Goal: Navigation & Orientation: Find specific page/section

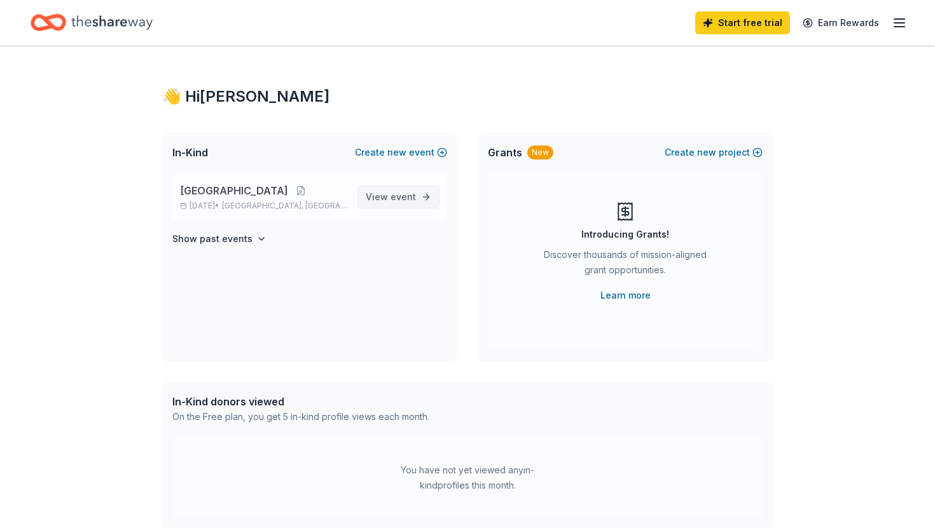
click at [398, 198] on span "event" at bounding box center [402, 196] width 25 height 11
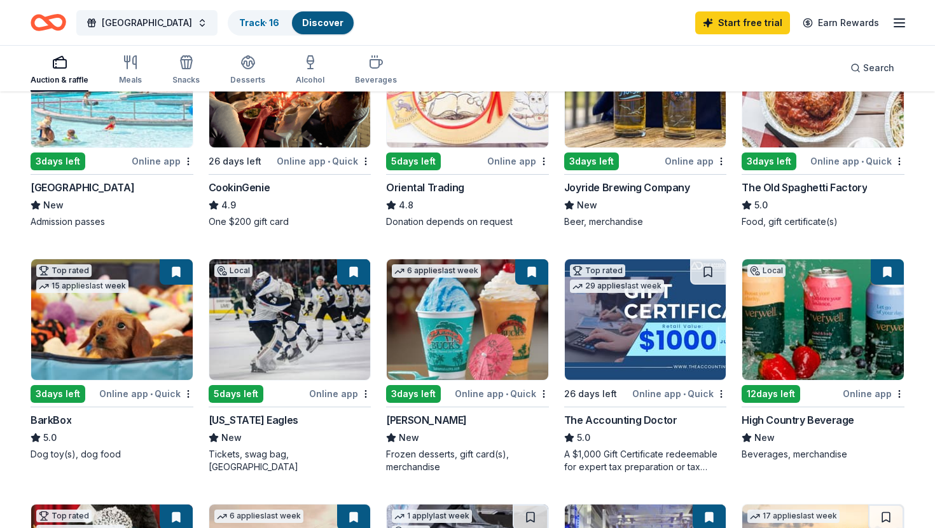
scroll to position [217, 0]
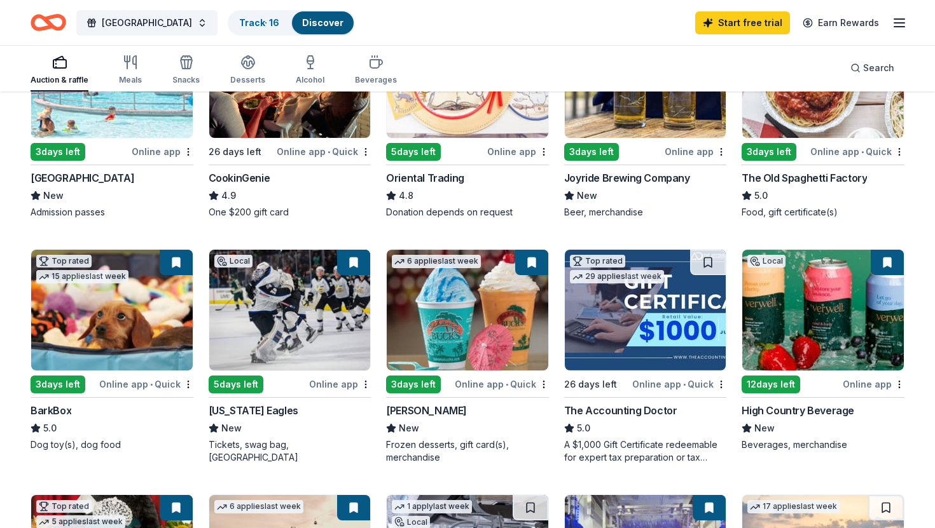
click at [891, 18] on icon "button" at bounding box center [898, 22] width 15 height 15
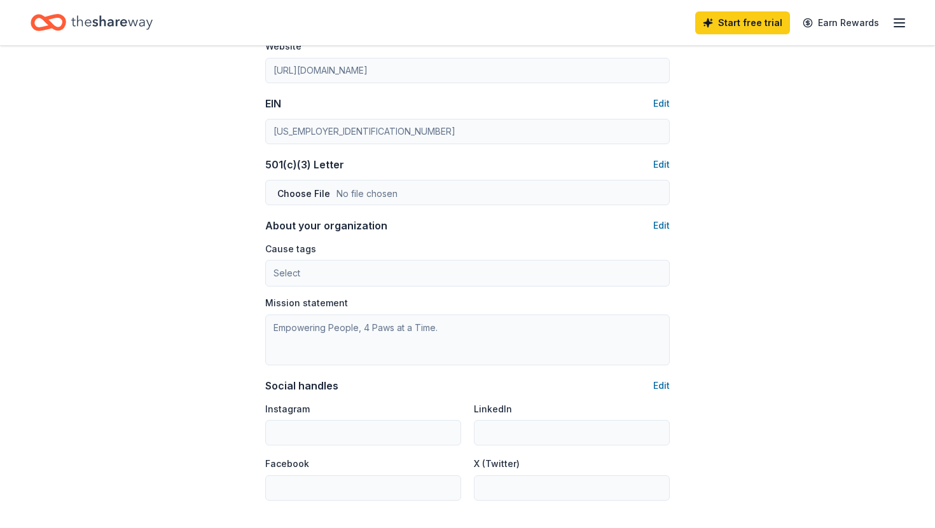
scroll to position [744, 0]
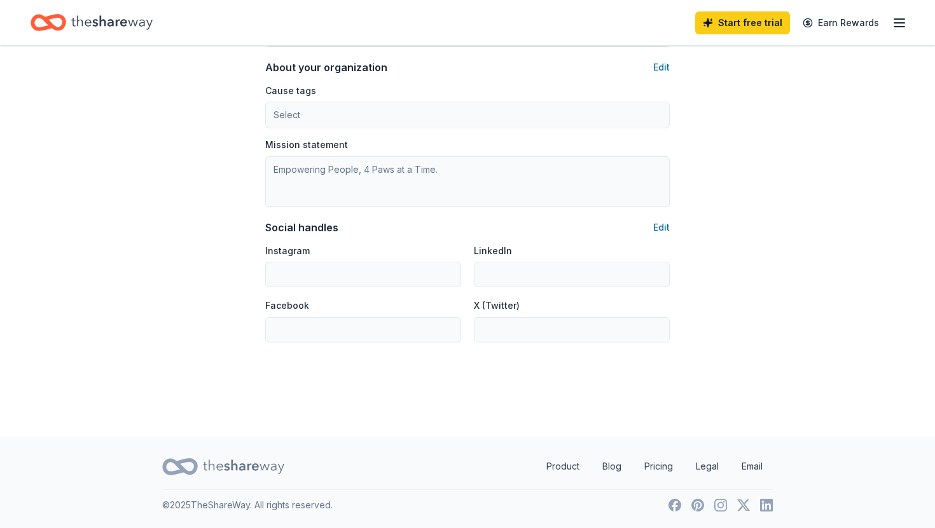
click at [891, 20] on div "Start free trial Earn Rewards" at bounding box center [801, 23] width 212 height 30
click at [895, 20] on icon "button" at bounding box center [898, 22] width 15 height 15
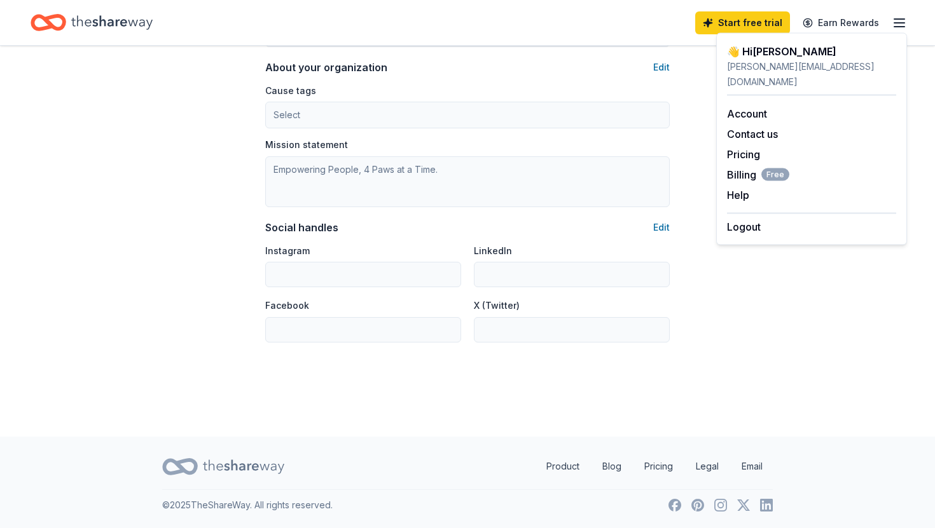
click at [58, 31] on icon "Home" at bounding box center [49, 23] width 36 height 30
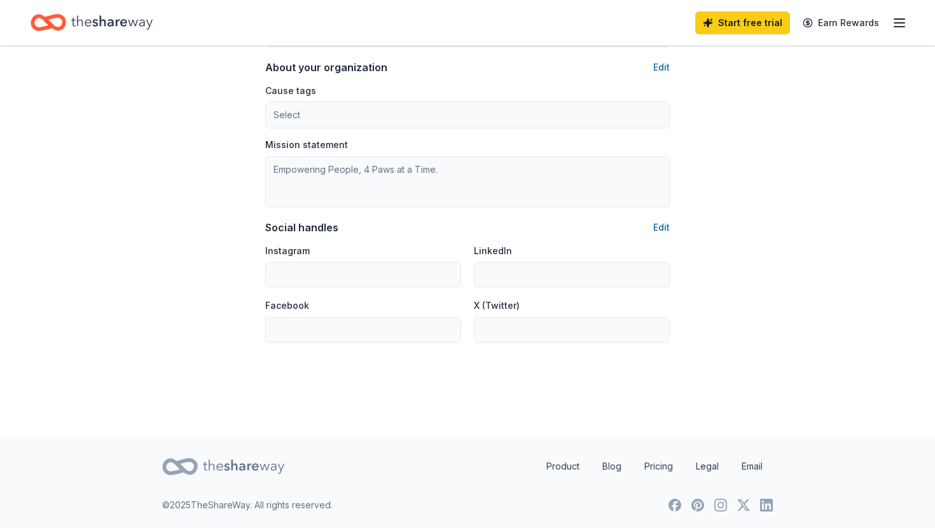
click at [120, 29] on icon "Home" at bounding box center [111, 23] width 81 height 26
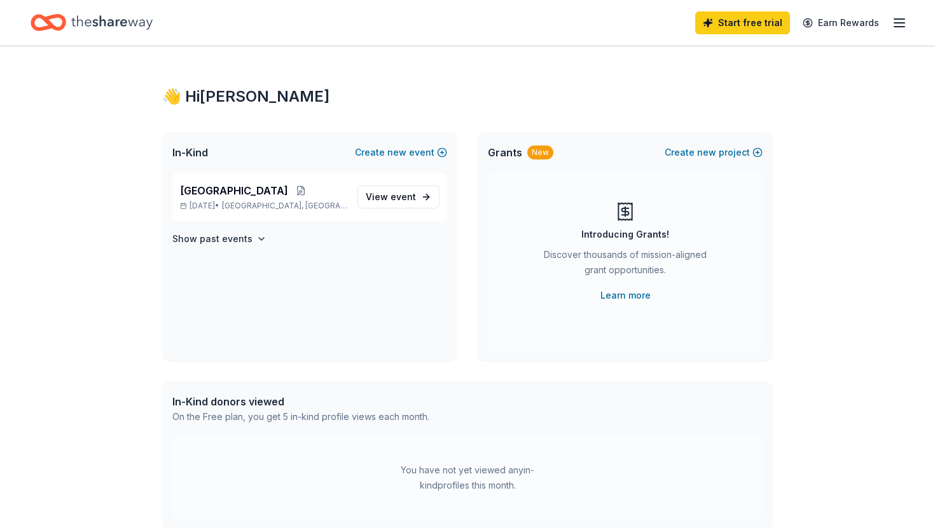
click at [229, 253] on div "Alameda Community Bazaar Oct 24, 2025 • Denver, CO View event Show past events" at bounding box center [309, 267] width 295 height 188
click at [242, 242] on h4 "Show past events" at bounding box center [212, 238] width 80 height 15
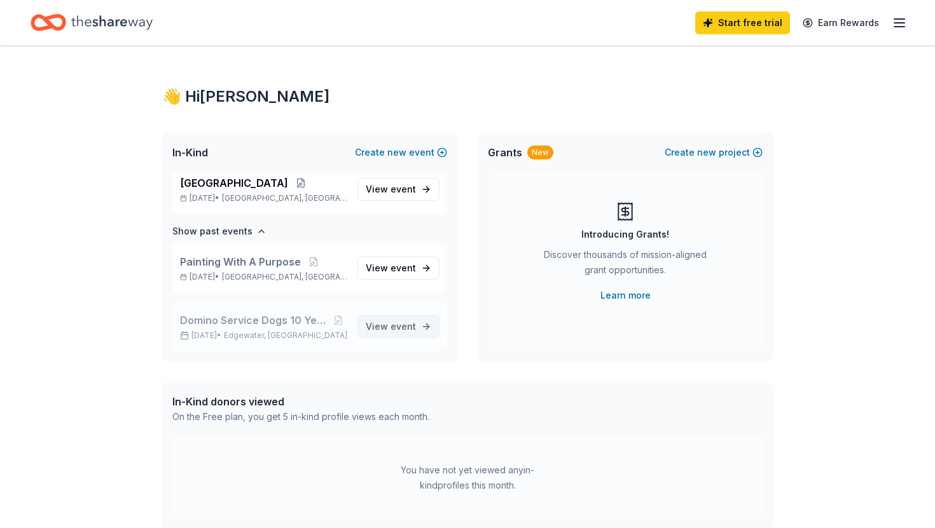
click at [397, 327] on span "event" at bounding box center [402, 326] width 25 height 11
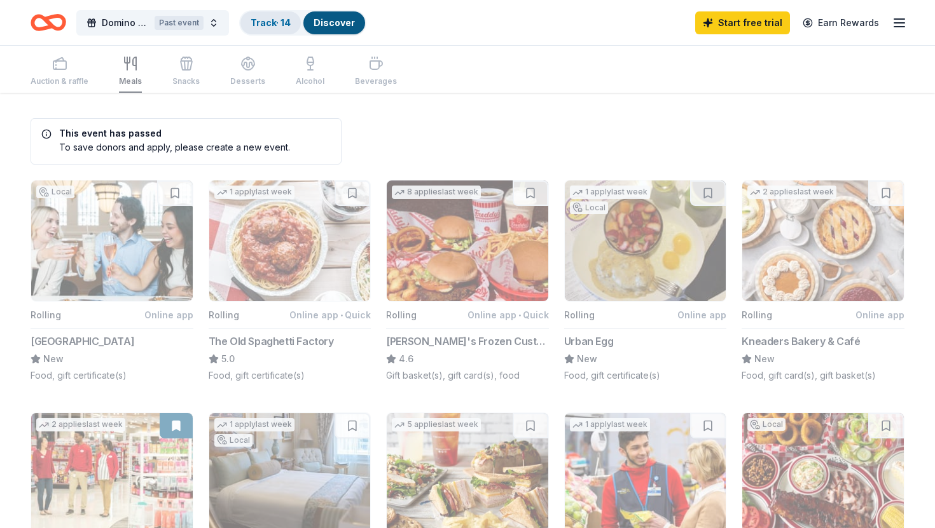
click at [285, 25] on link "Track · 14" at bounding box center [271, 22] width 40 height 11
click at [257, 16] on div "Track · 14" at bounding box center [270, 22] width 60 height 23
click at [259, 20] on link "Track · 14" at bounding box center [271, 22] width 40 height 11
